Goal: Navigation & Orientation: Find specific page/section

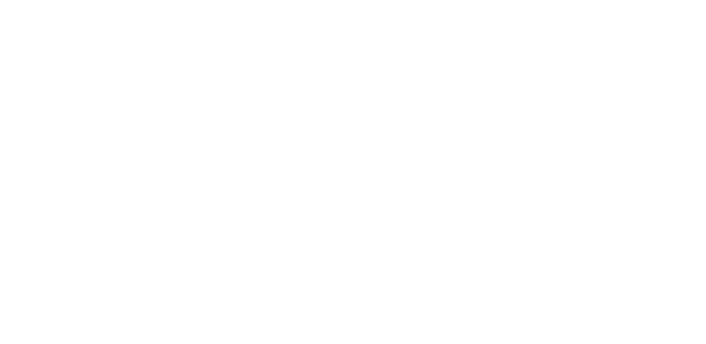
drag, startPoint x: 352, startPoint y: 11, endPoint x: 402, endPoint y: 66, distance: 74.3
click at [402, 66] on icon at bounding box center [521, 155] width 372 height 287
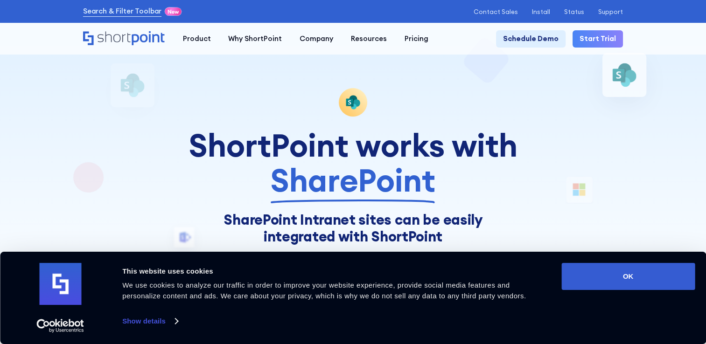
click at [146, 40] on icon "Home" at bounding box center [124, 38] width 82 height 14
